Goal: Information Seeking & Learning: Find contact information

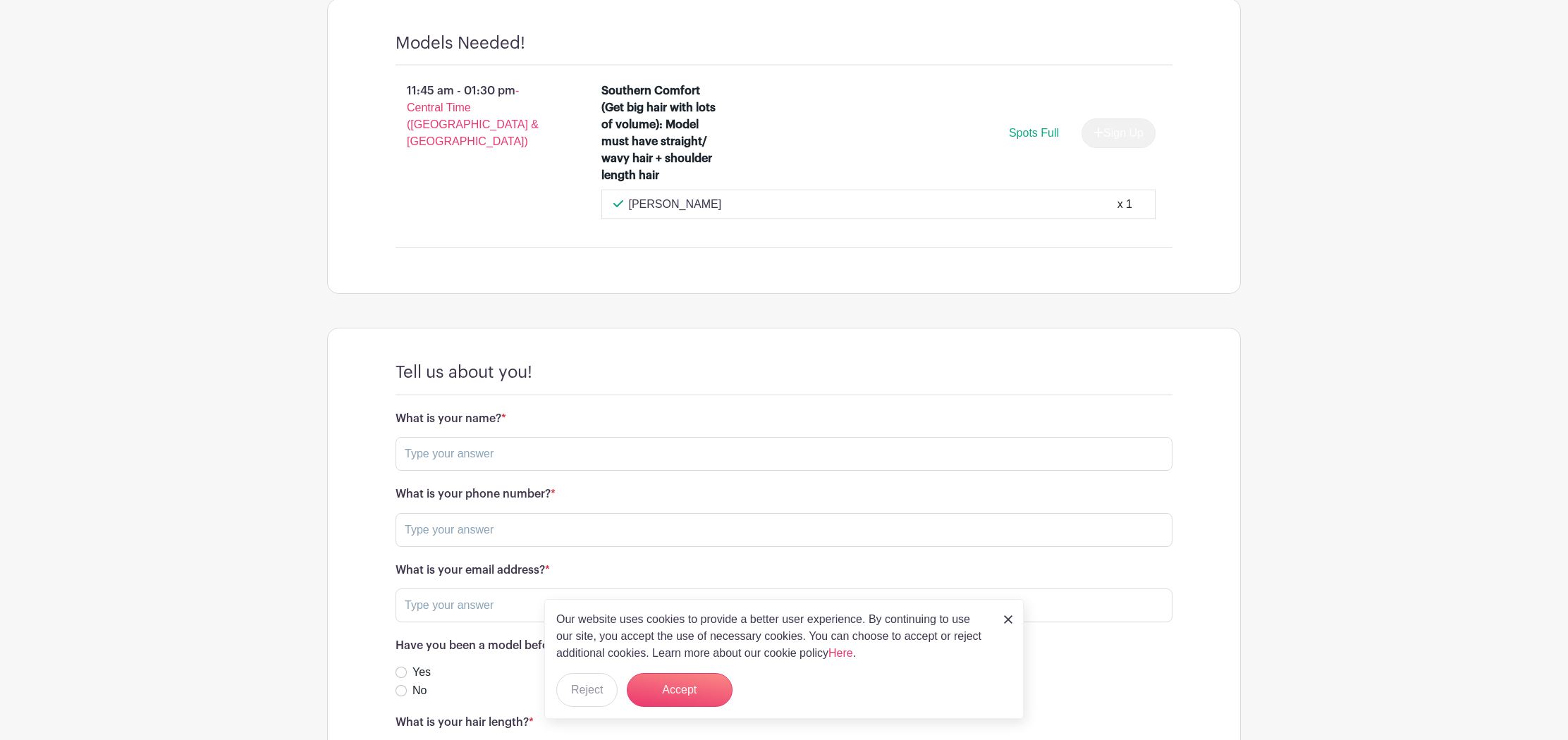
scroll to position [1152, 0]
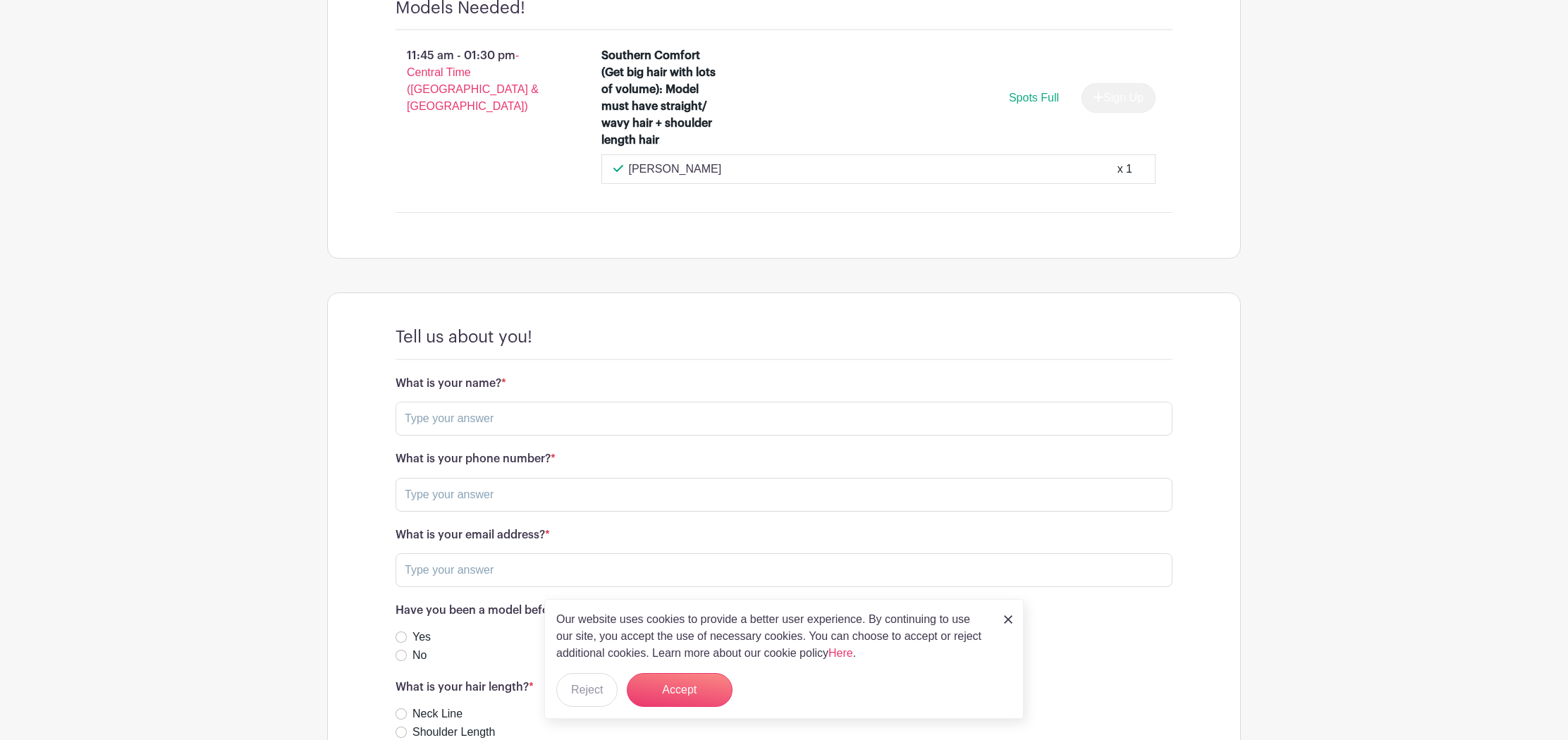
click at [719, 177] on div "Mayfe Zurita x 1" at bounding box center [878, 169] width 531 height 17
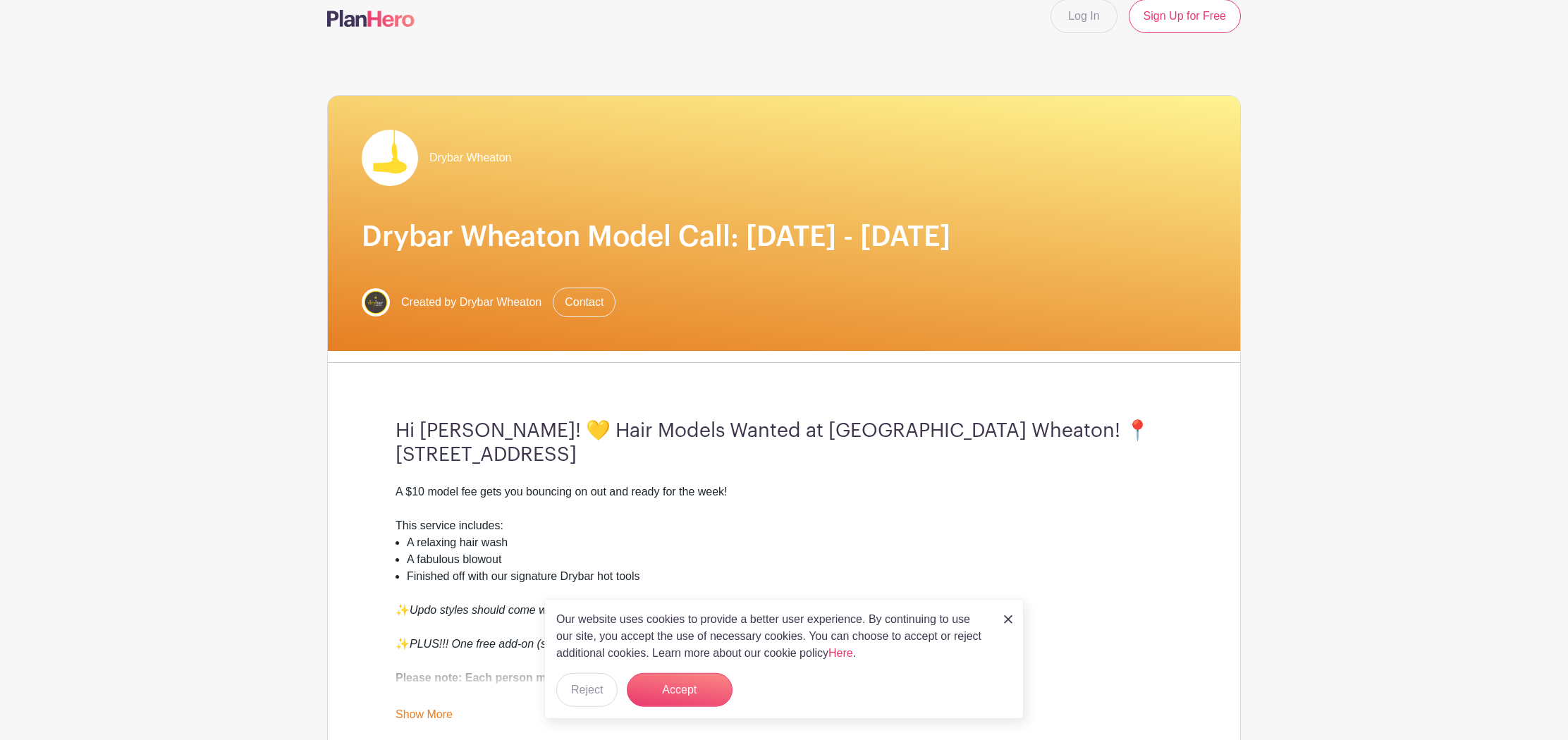
scroll to position [126, 0]
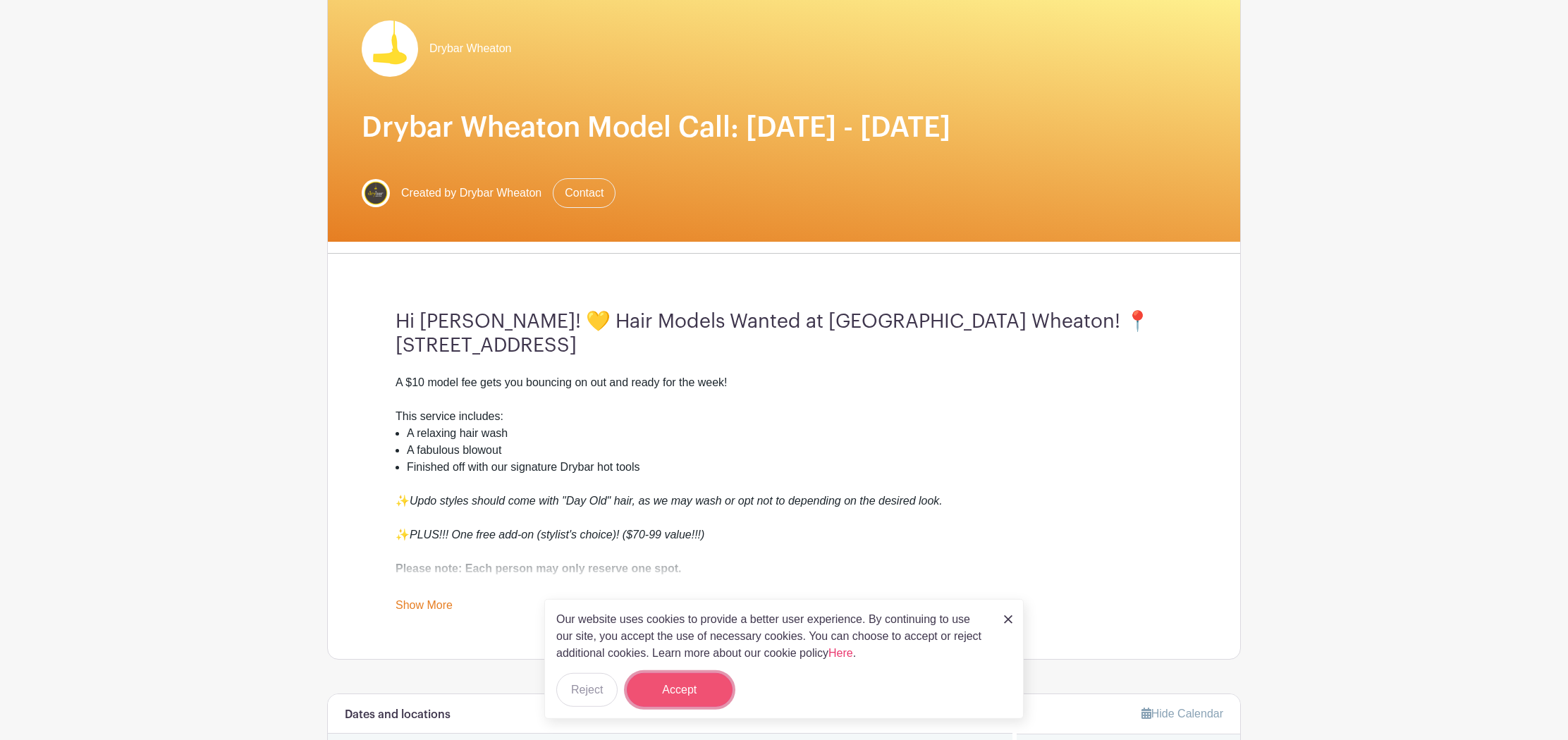
click at [656, 692] on button "Accept" at bounding box center [679, 690] width 106 height 34
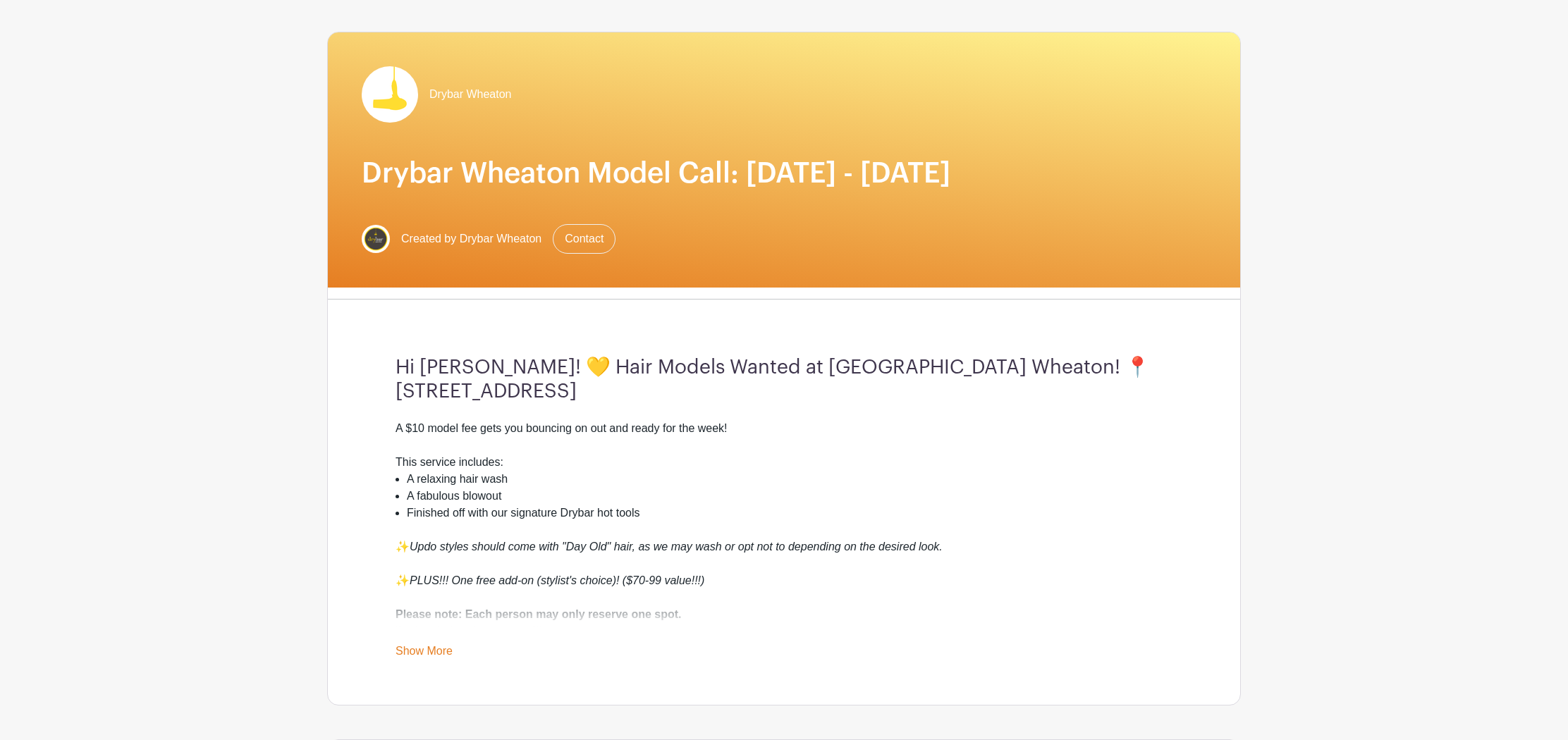
scroll to position [0, 0]
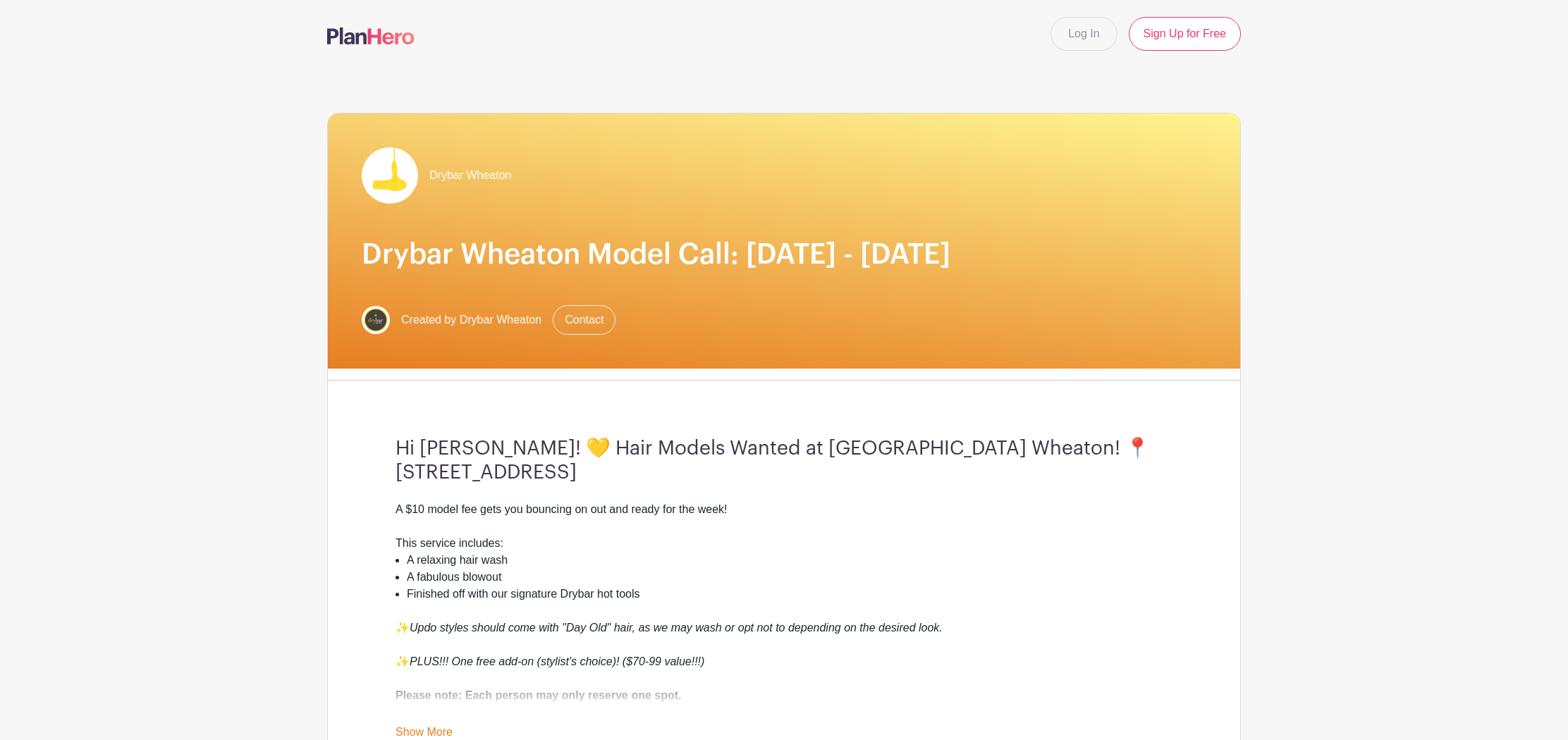
click at [389, 37] on img at bounding box center [371, 36] width 88 height 17
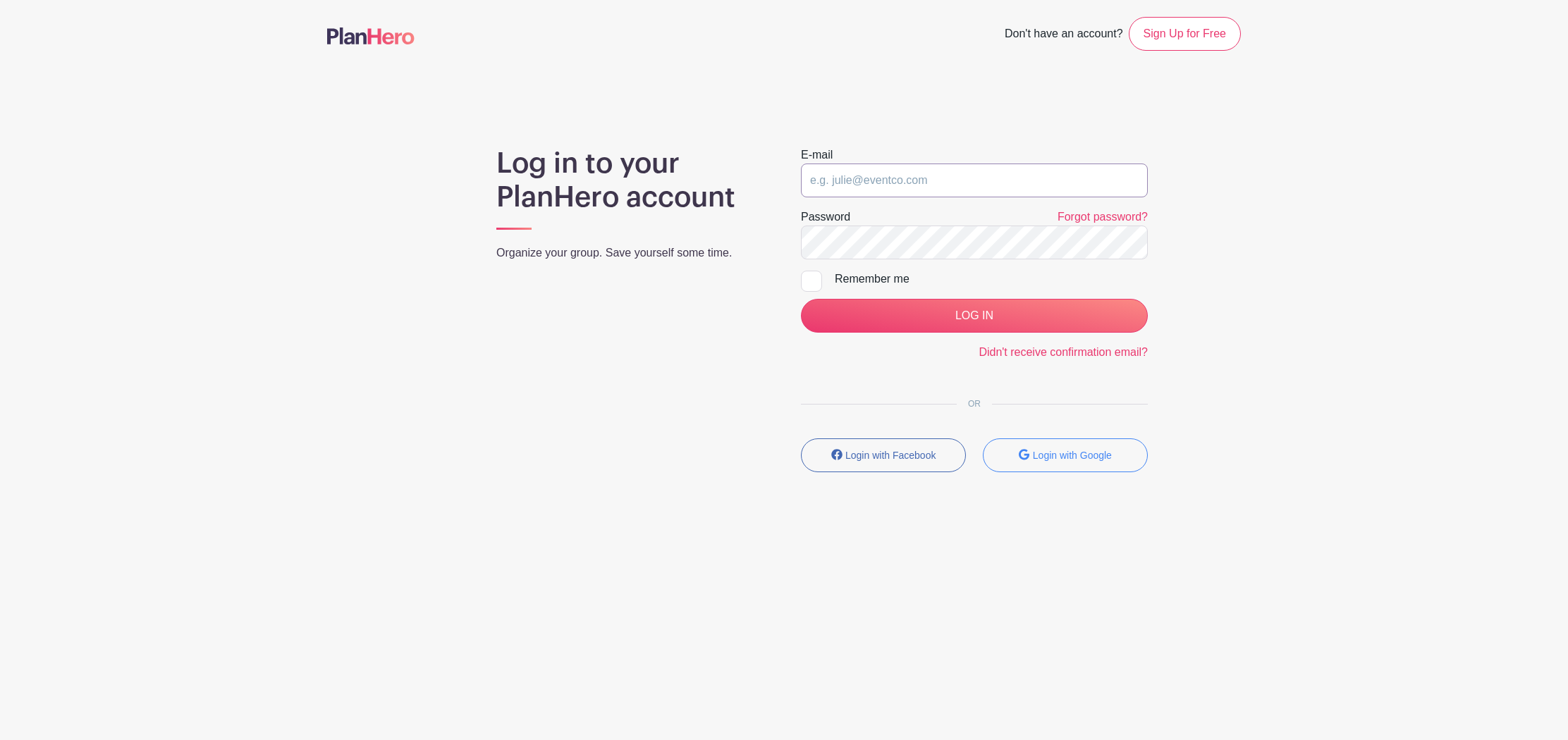
click at [897, 191] on input "email" at bounding box center [975, 180] width 347 height 34
type input "[EMAIL_ADDRESS][DOMAIN_NAME]"
click at [801, 299] on input "LOG IN" at bounding box center [975, 316] width 347 height 34
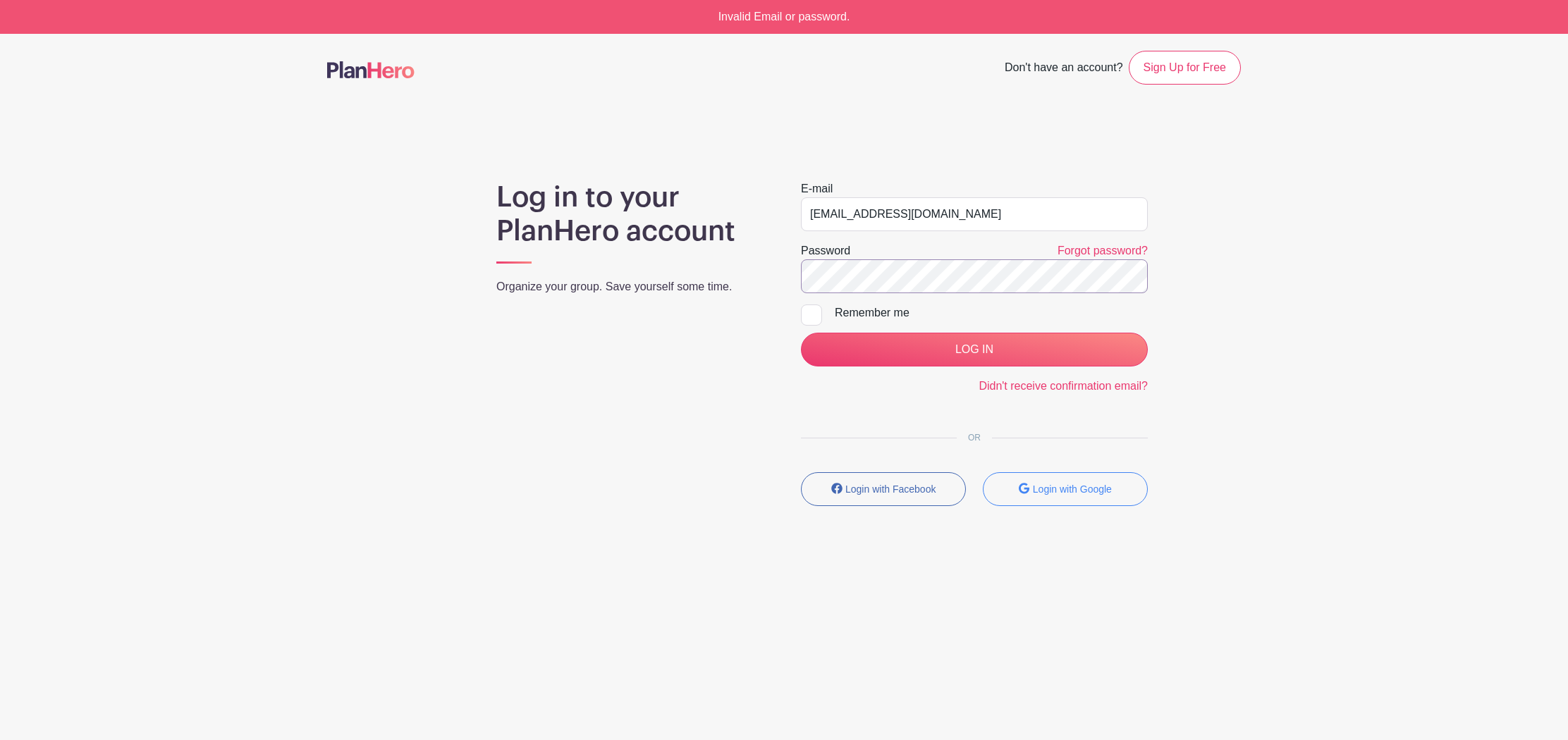
click at [801, 333] on input "LOG IN" at bounding box center [975, 350] width 347 height 34
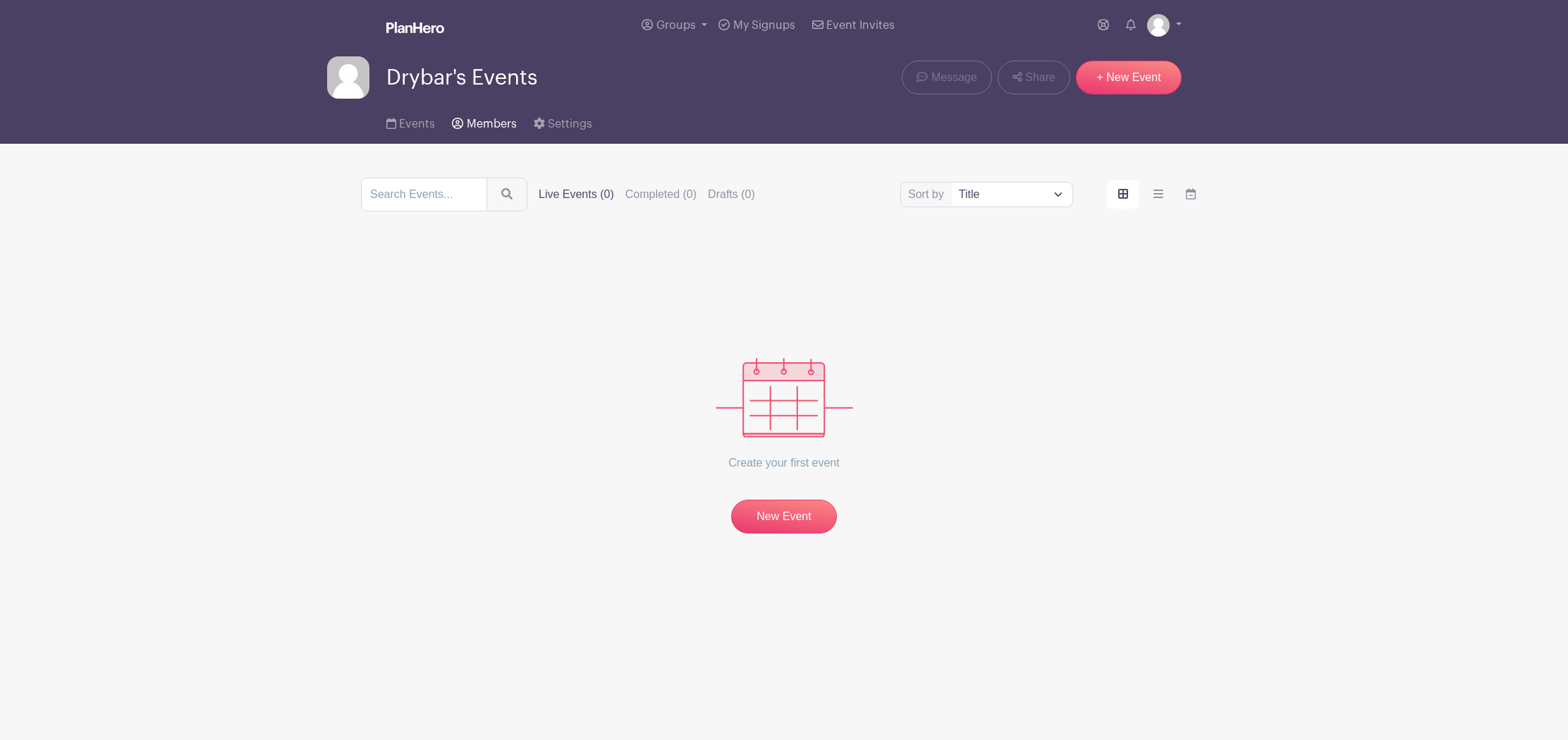
click at [486, 135] on link "Members" at bounding box center [484, 122] width 64 height 45
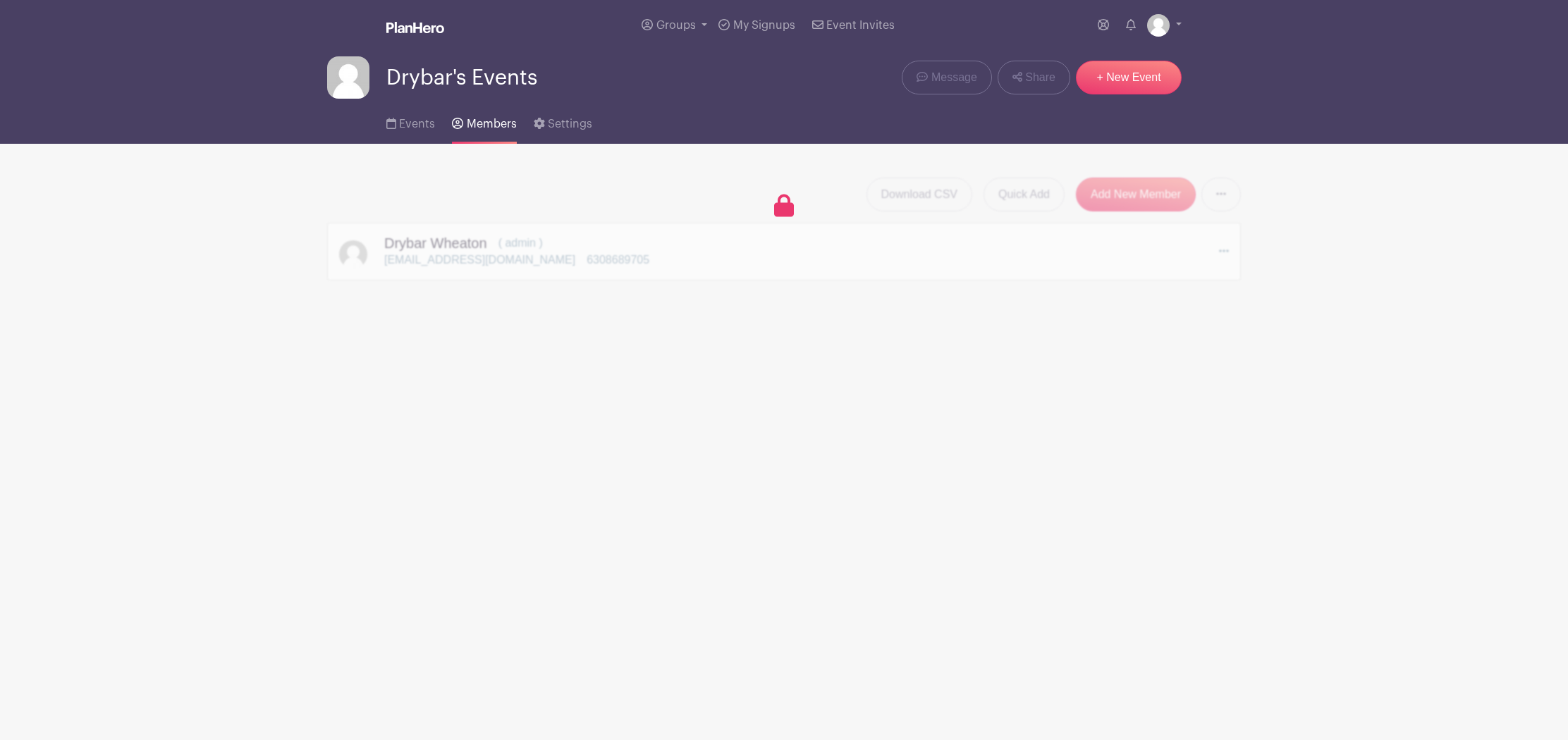
click at [795, 204] on div "Download CSV Quick Add Add New Member Send Invitations to all Pending Members […" at bounding box center [784, 228] width 913 height 103
click at [411, 126] on span "Events" at bounding box center [417, 125] width 36 height 11
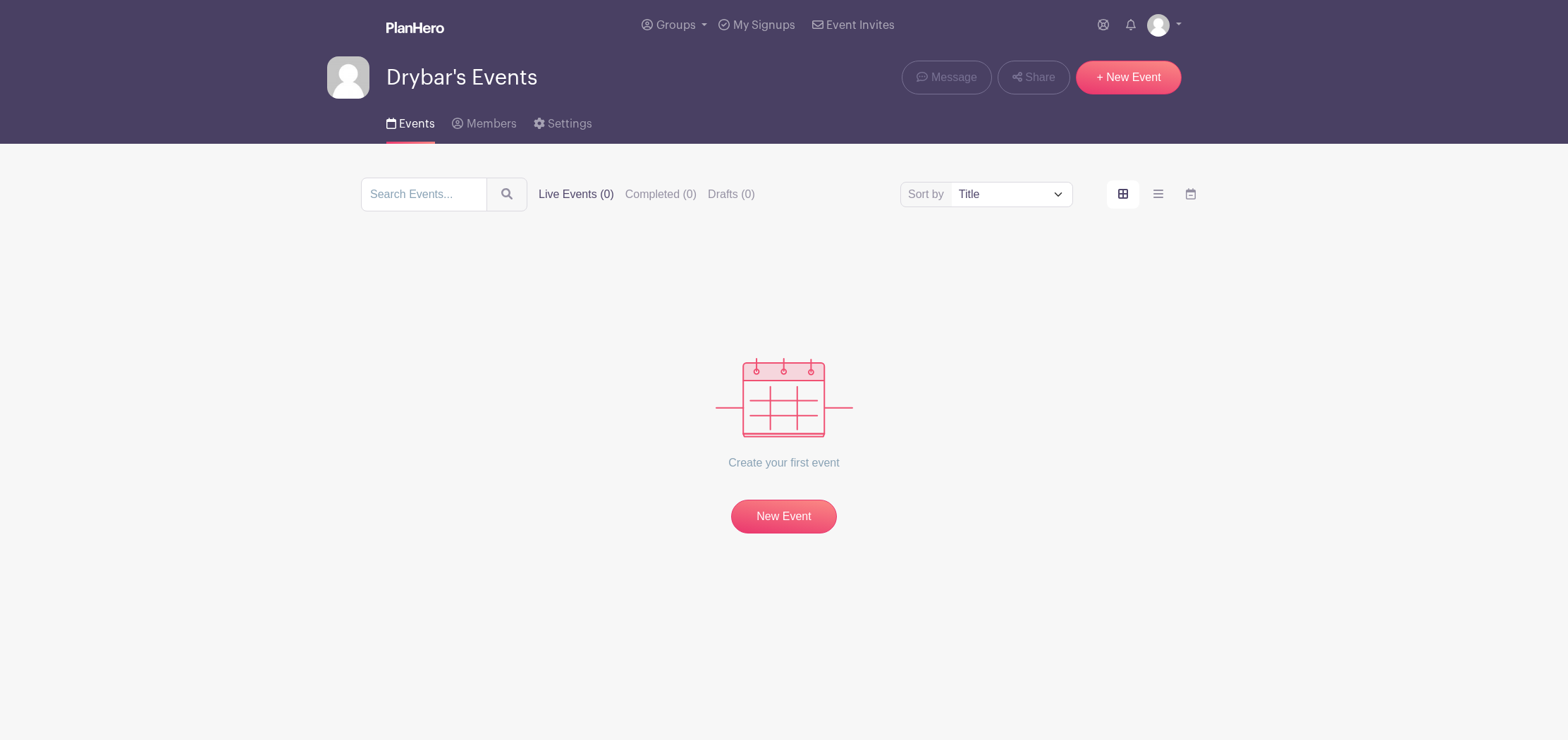
click at [352, 71] on img at bounding box center [348, 77] width 42 height 42
click at [661, 19] on link "Groups" at bounding box center [674, 25] width 76 height 51
click at [708, 96] on span "Drybar's Events" at bounding box center [710, 103] width 79 height 16
click at [359, 68] on img at bounding box center [348, 77] width 42 height 42
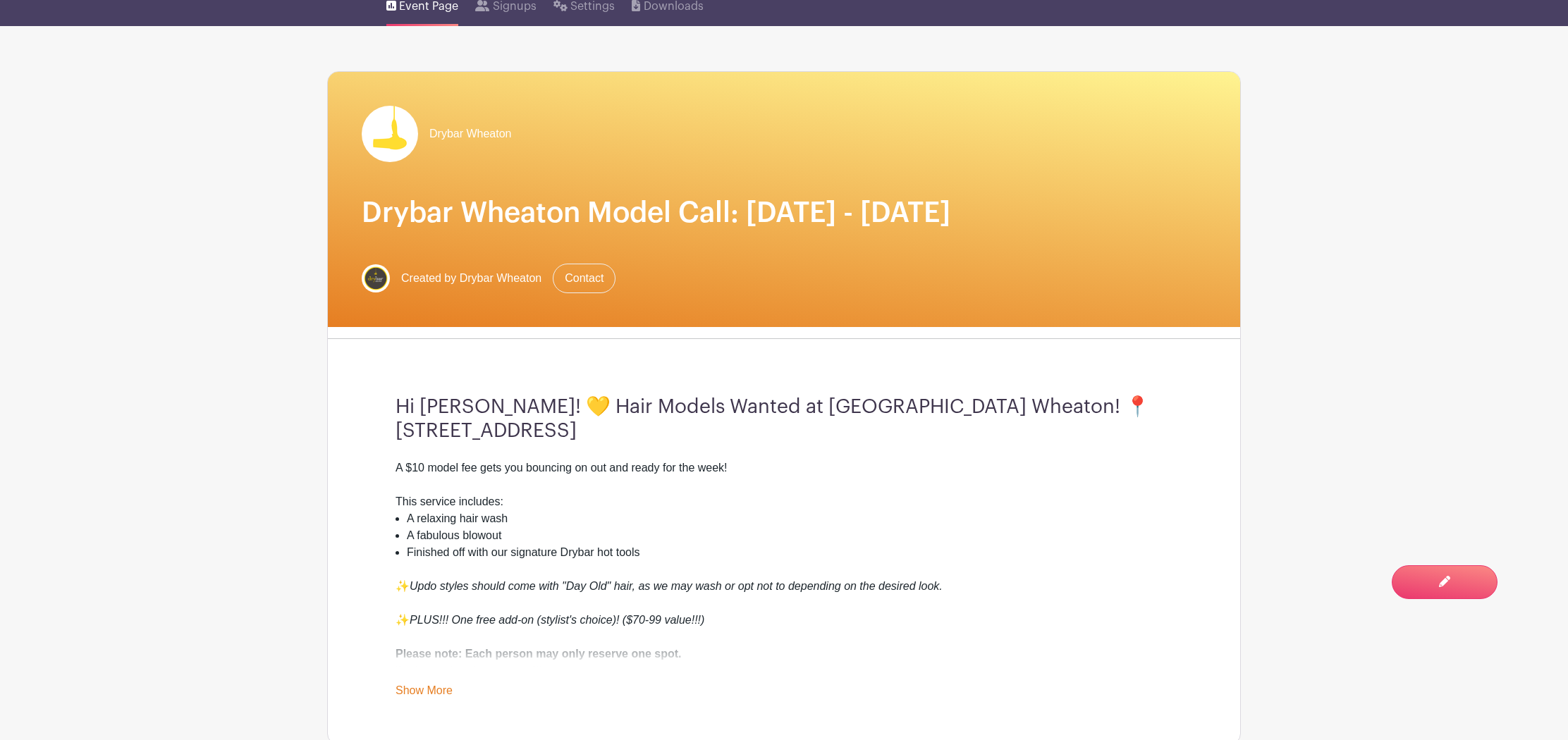
scroll to position [119, 0]
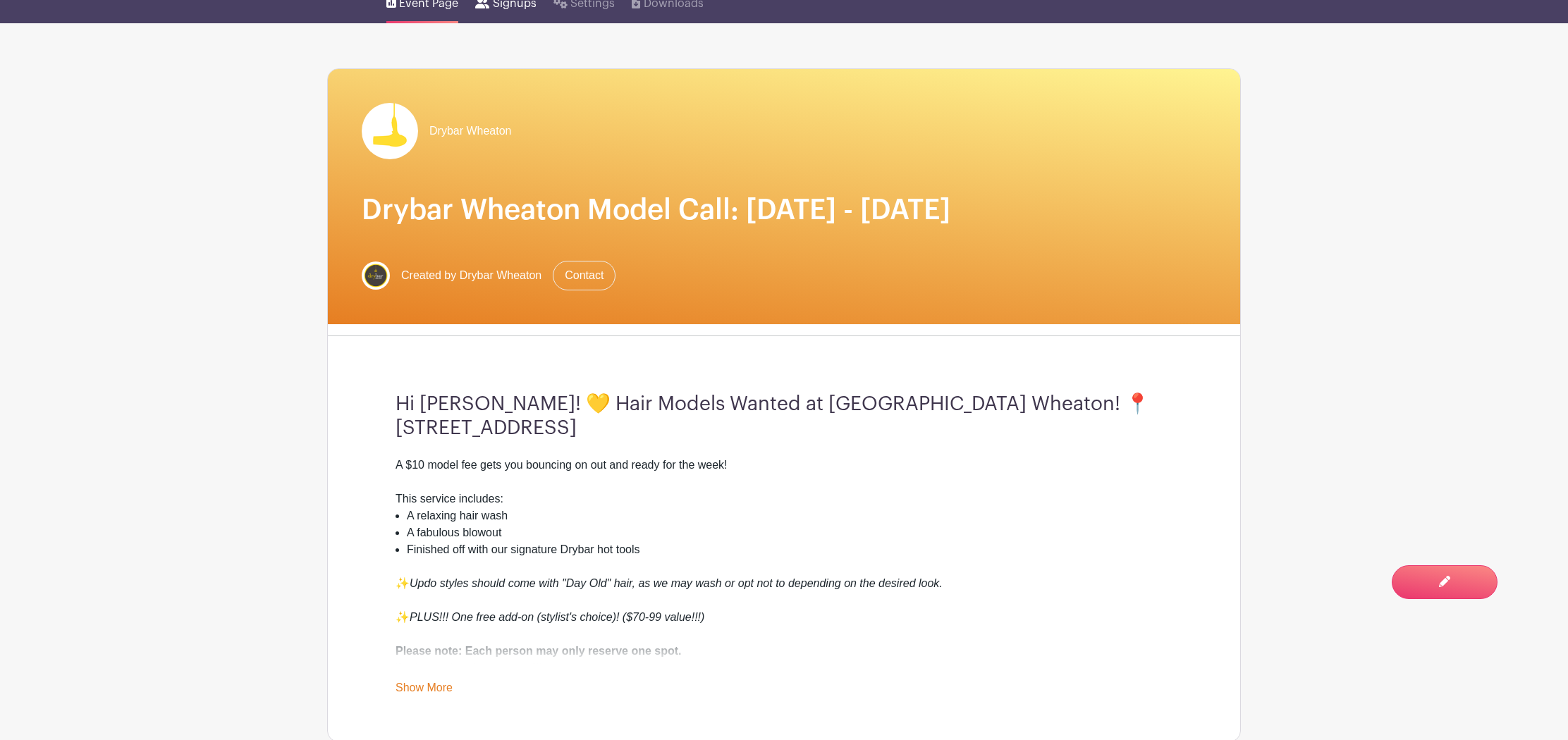
click at [514, 1] on span "Signups" at bounding box center [514, 4] width 43 height 17
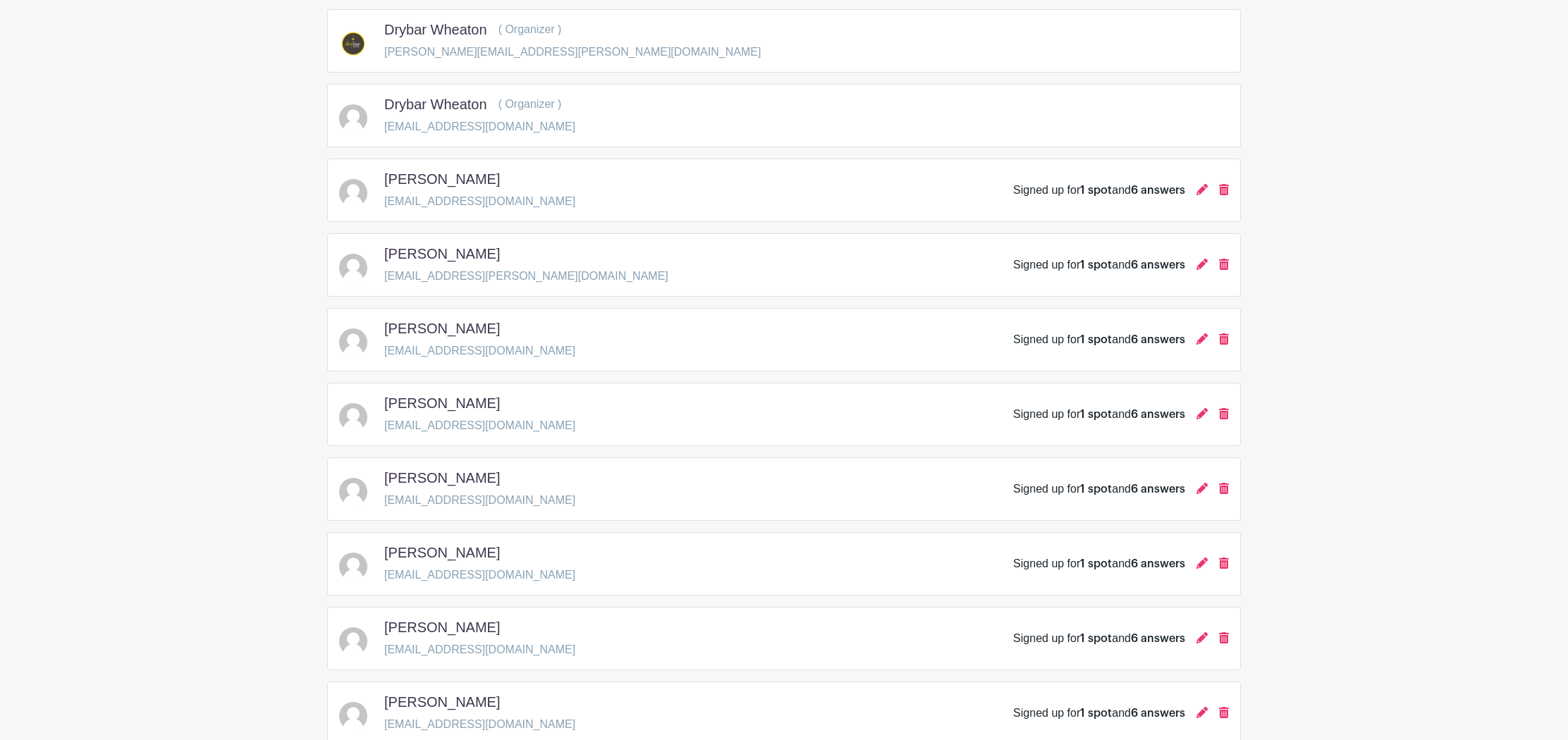
scroll to position [244, 0]
click at [1202, 193] on icon at bounding box center [1202, 193] width 11 height 11
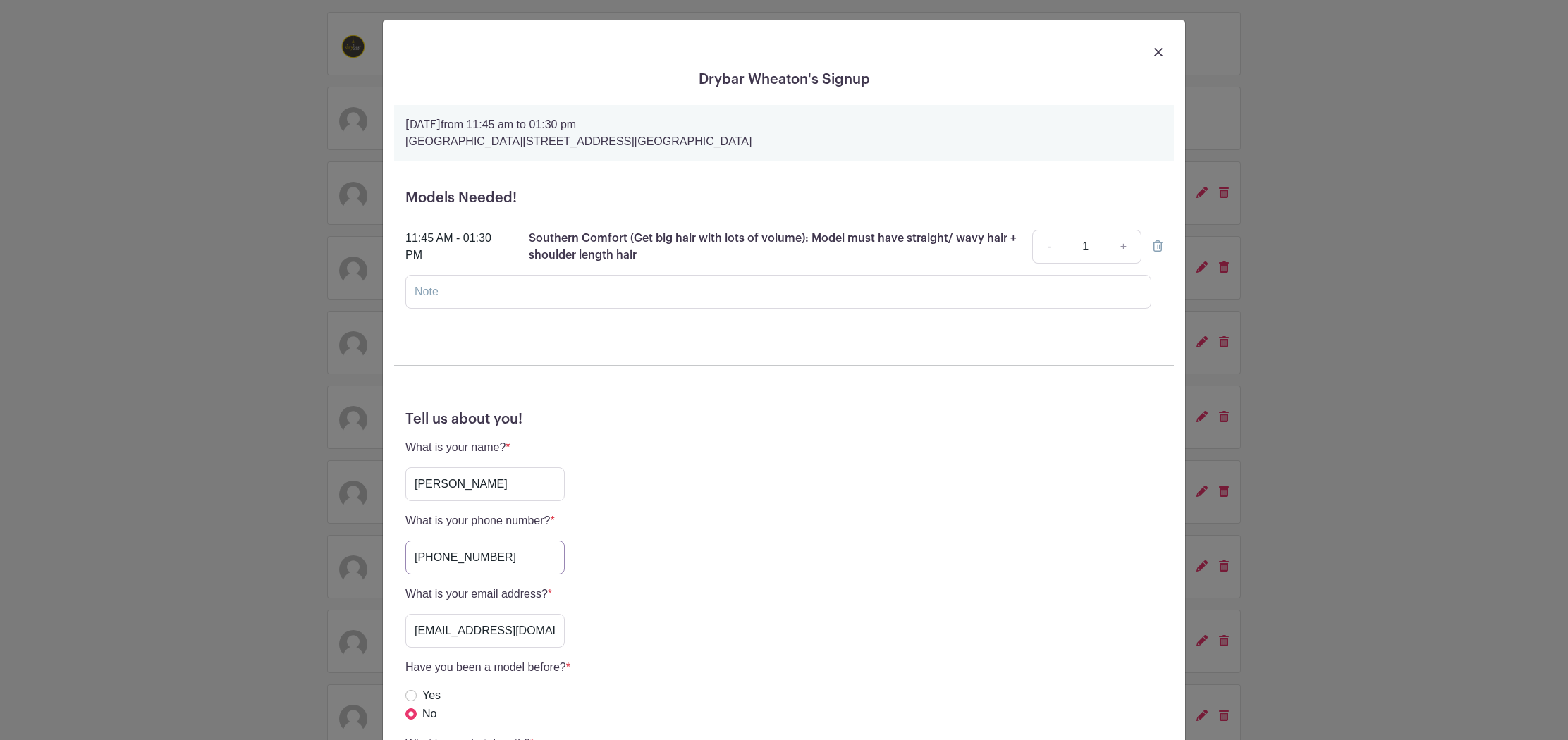
drag, startPoint x: 493, startPoint y: 557, endPoint x: 350, endPoint y: 556, distance: 143.0
click at [406, 556] on input "[PHONE_NUMBER]" at bounding box center [485, 558] width 159 height 34
drag, startPoint x: 446, startPoint y: 488, endPoint x: 391, endPoint y: 484, distance: 55.1
click at [406, 484] on input "[PERSON_NAME]" at bounding box center [485, 484] width 159 height 34
drag, startPoint x: 449, startPoint y: 485, endPoint x: 517, endPoint y: 487, distance: 68.0
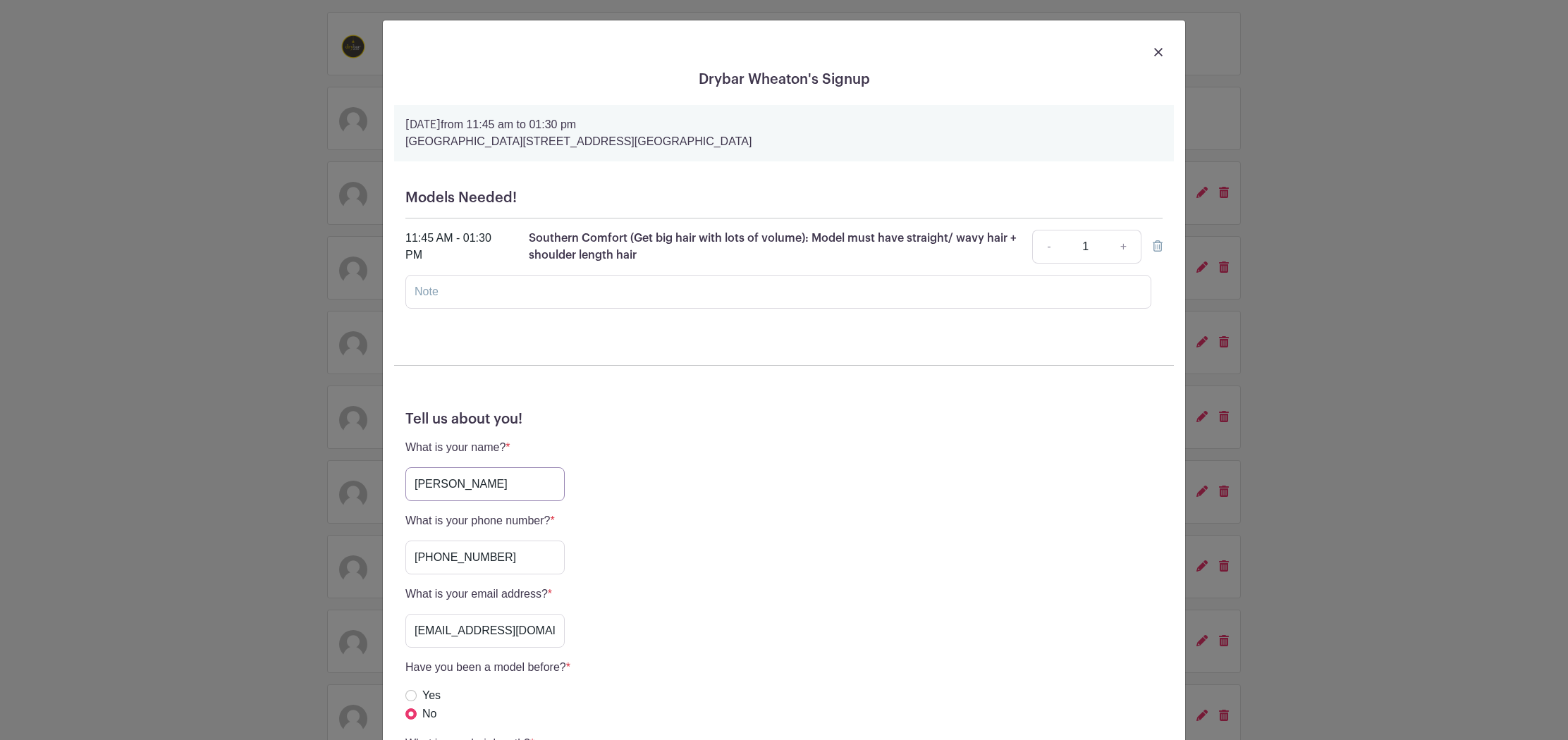
click at [517, 487] on input "[PERSON_NAME]" at bounding box center [485, 484] width 159 height 34
drag, startPoint x: 415, startPoint y: 631, endPoint x: 617, endPoint y: 637, distance: 202.1
click at [564, 637] on input "[EMAIL_ADDRESS][DOMAIN_NAME]" at bounding box center [485, 631] width 159 height 34
click at [283, 177] on div "Drybar Wheaton's Signup [DATE] 11:45 am to 01:30 pm [GEOGRAPHIC_DATA], [STREET_…" at bounding box center [784, 370] width 1568 height 740
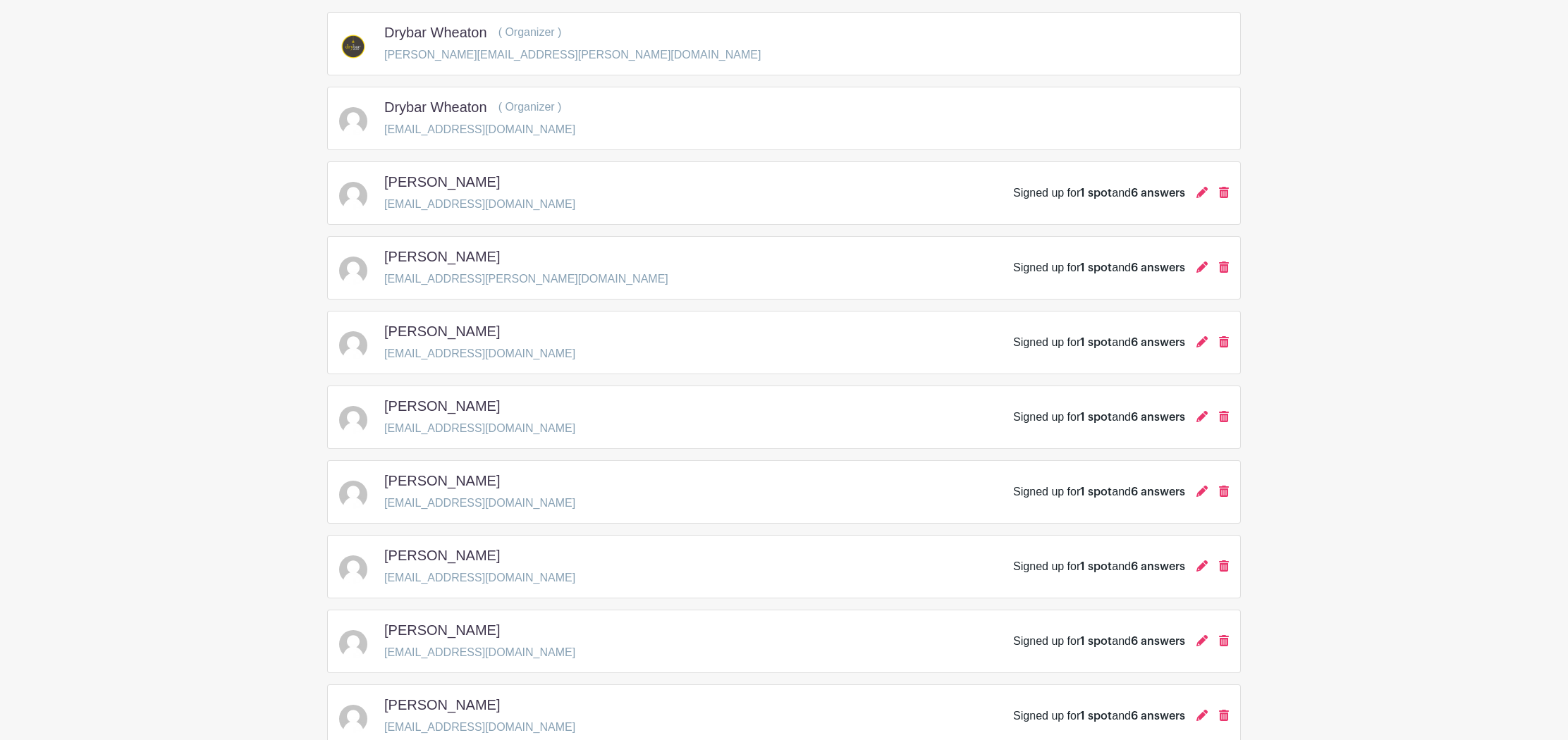
scroll to position [244, 0]
click at [1195, 271] on div "Signed up for 1 spot and 6 answers" at bounding box center [1121, 267] width 216 height 17
click at [1203, 270] on icon at bounding box center [1202, 266] width 11 height 11
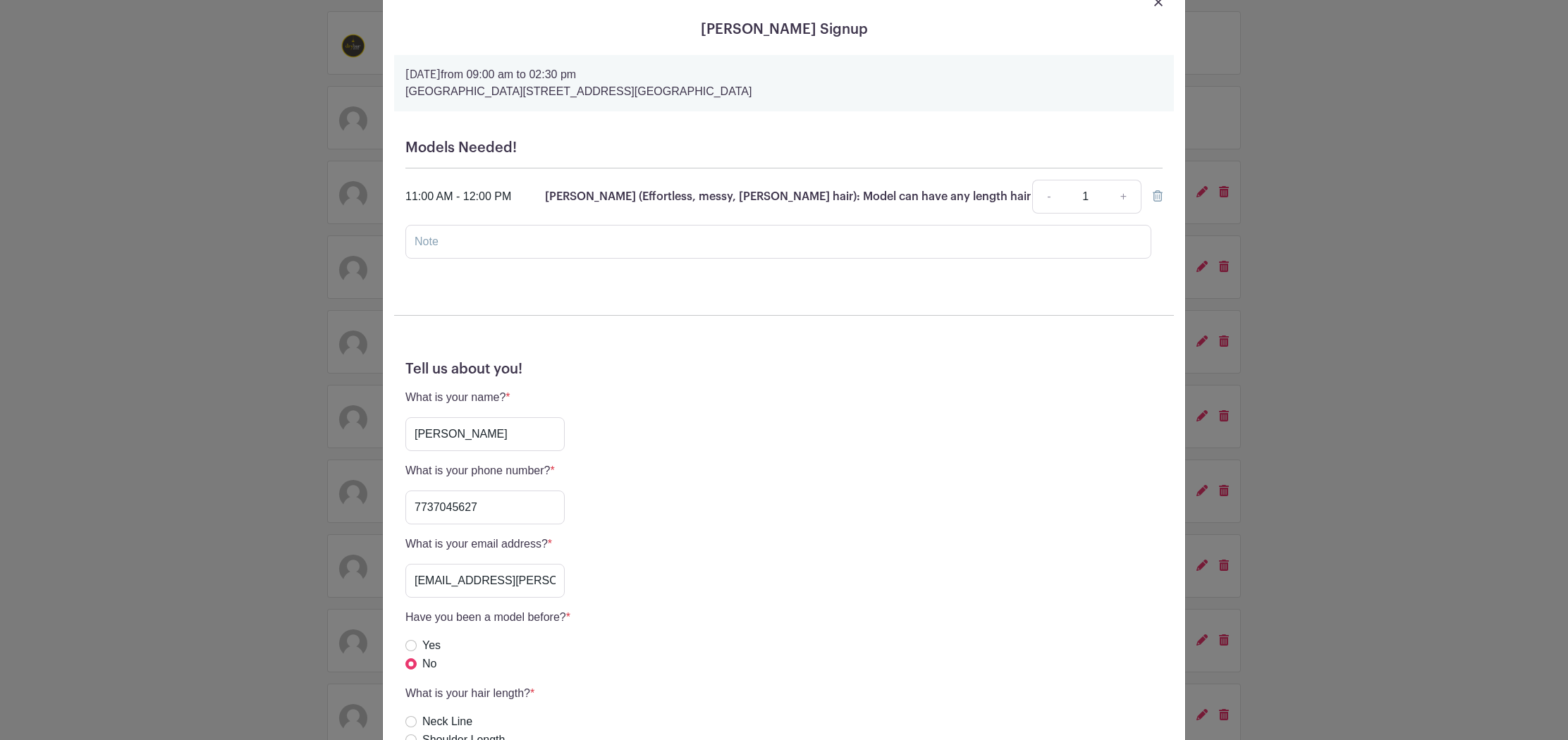
scroll to position [46, 0]
drag, startPoint x: 493, startPoint y: 517, endPoint x: 390, endPoint y: 495, distance: 105.3
click at [406, 495] on input "7737045627" at bounding box center [485, 512] width 159 height 34
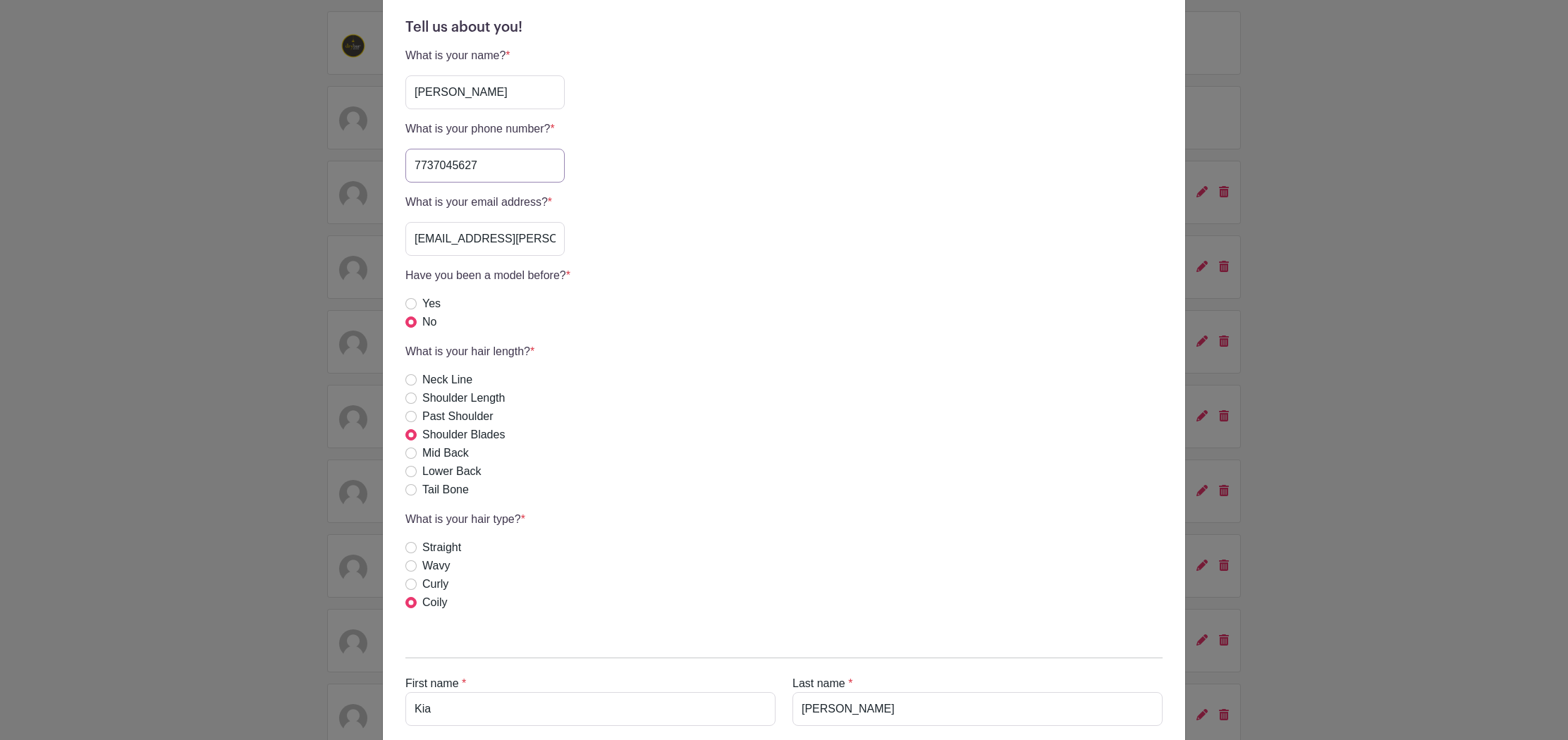
scroll to position [563, 0]
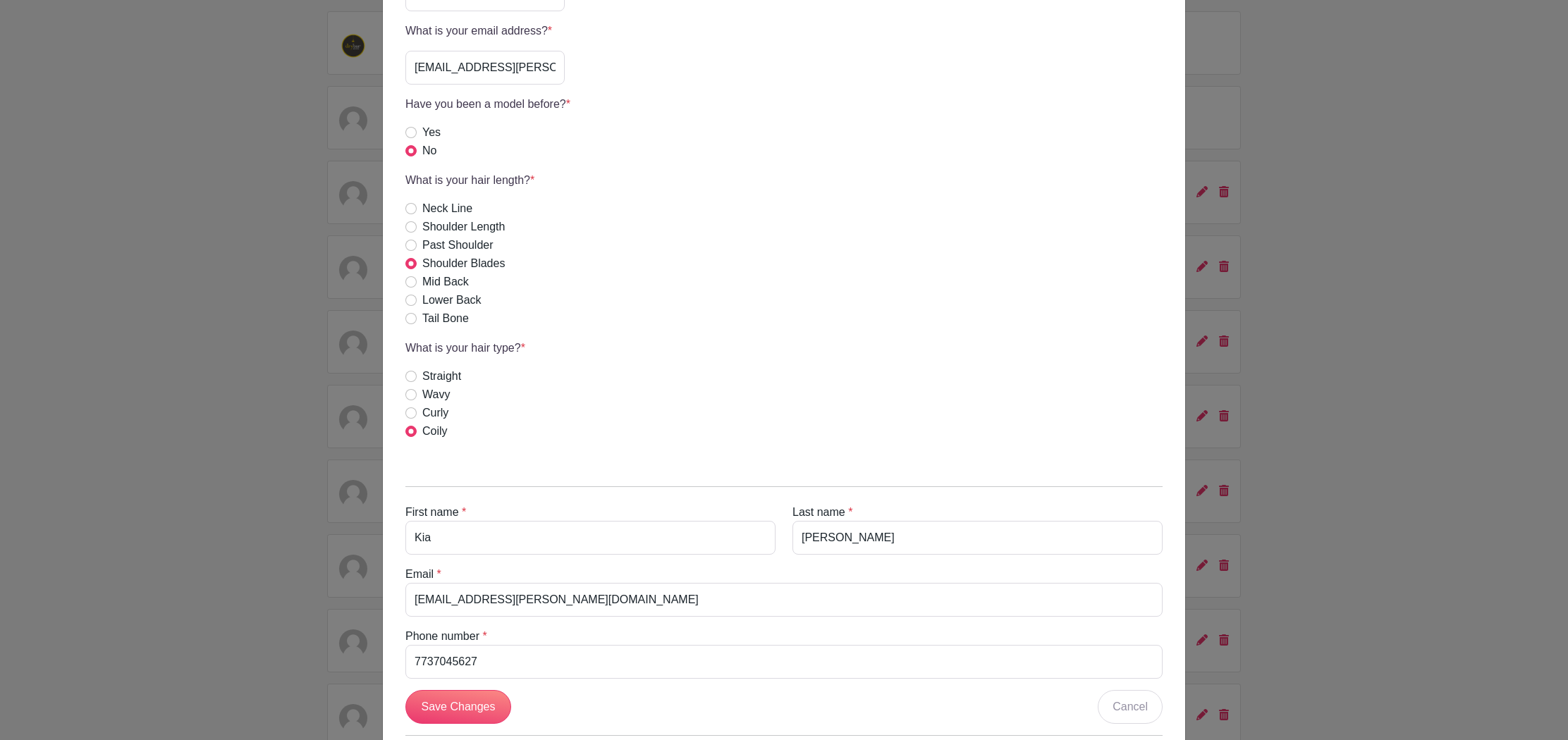
click at [286, 220] on div "[PERSON_NAME] Signup [DATE] 09:00 am to 02:30 pm [GEOGRAPHIC_DATA], [STREET_ADD…" at bounding box center [784, 370] width 1568 height 740
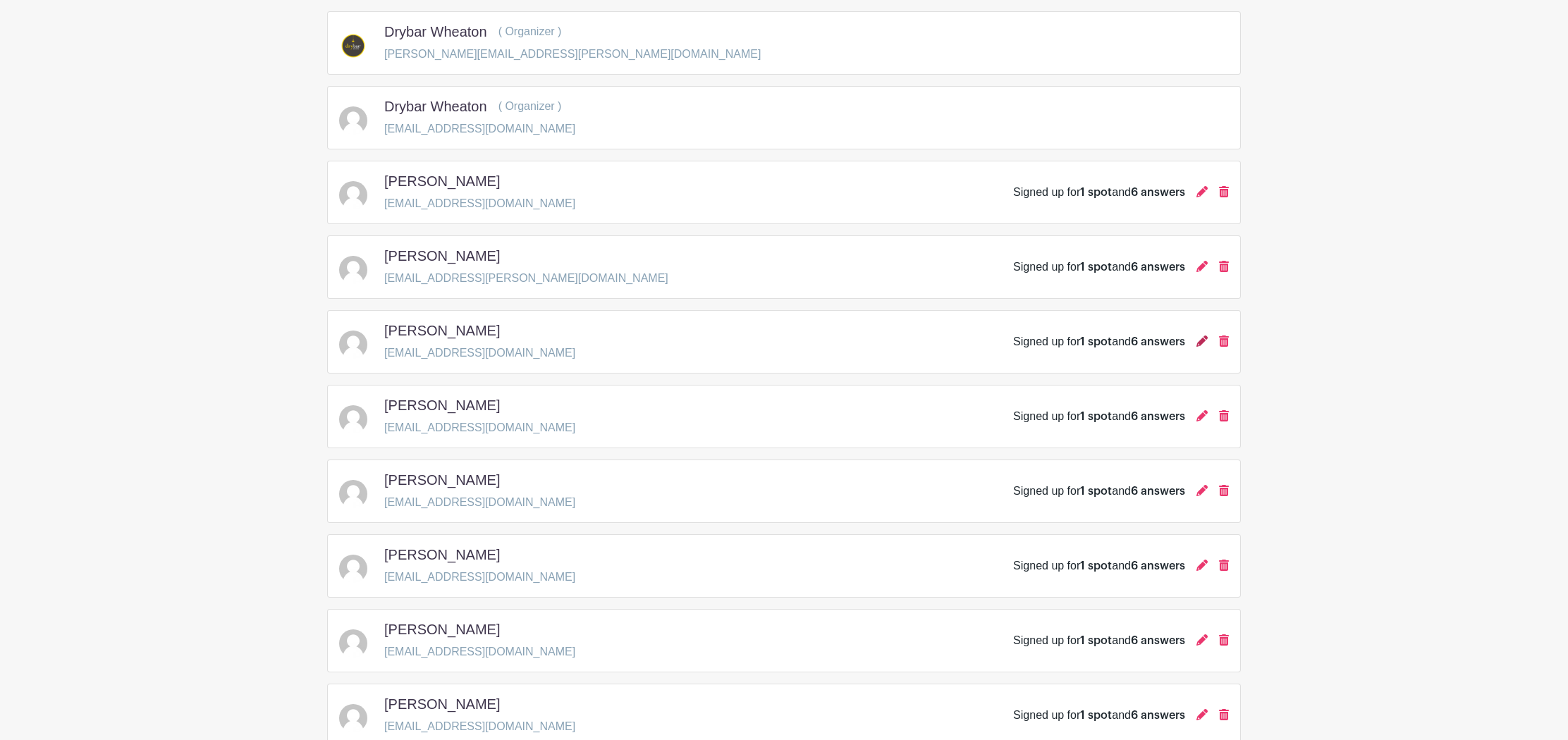
click at [1201, 343] on icon at bounding box center [1202, 342] width 11 height 11
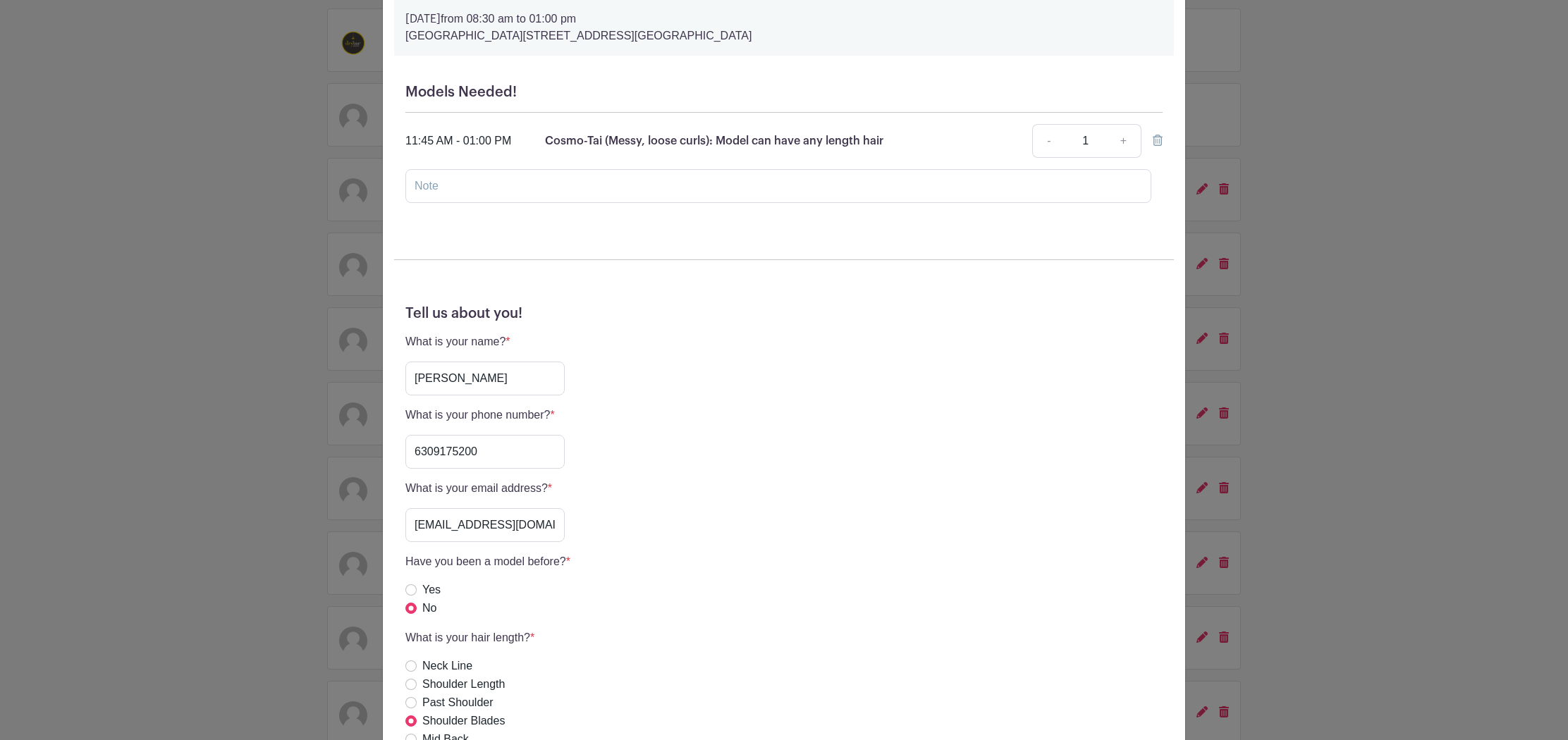
scroll to position [100, 0]
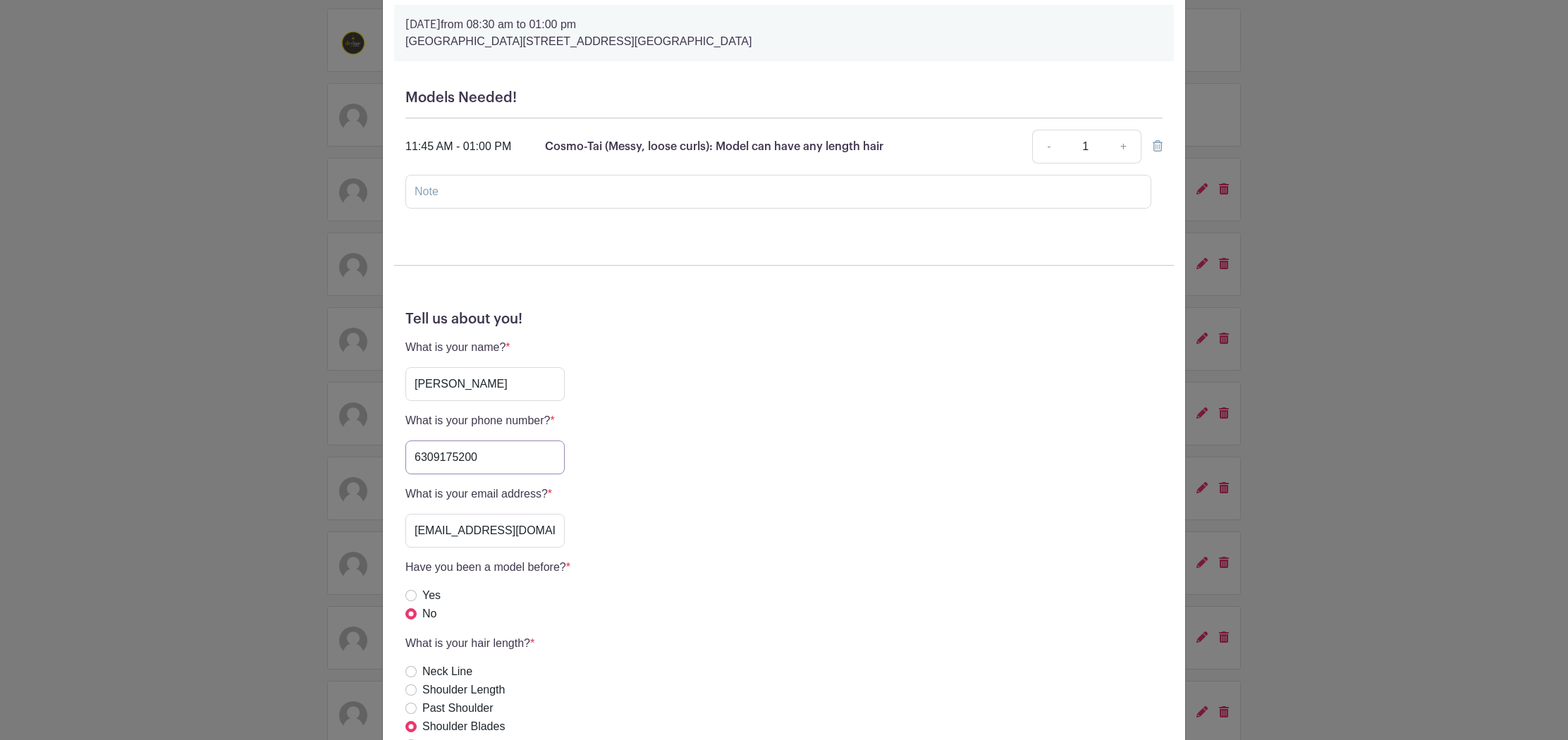
drag, startPoint x: 492, startPoint y: 459, endPoint x: 352, endPoint y: 459, distance: 140.0
click at [406, 460] on input "6309175200" at bounding box center [485, 458] width 159 height 34
